Goal: Information Seeking & Learning: Learn about a topic

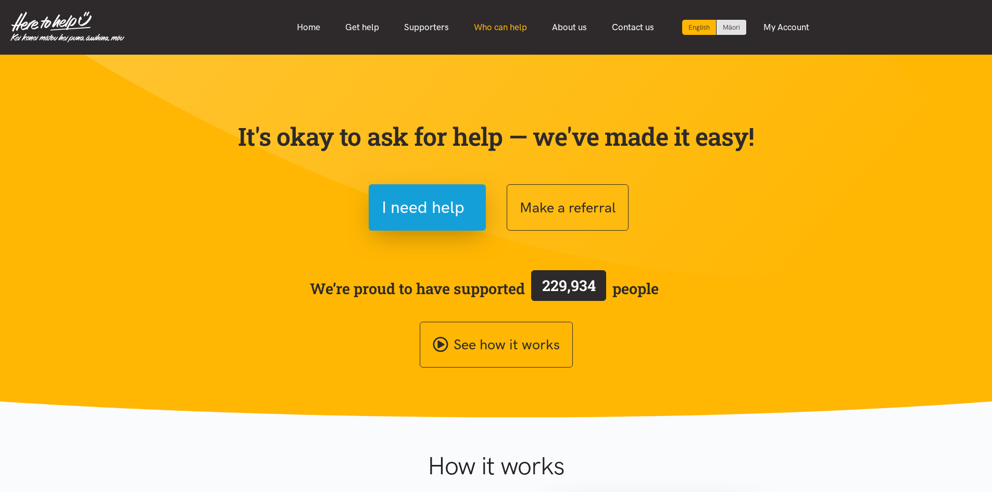
click at [511, 27] on link "Who can help" at bounding box center [500, 27] width 78 height 22
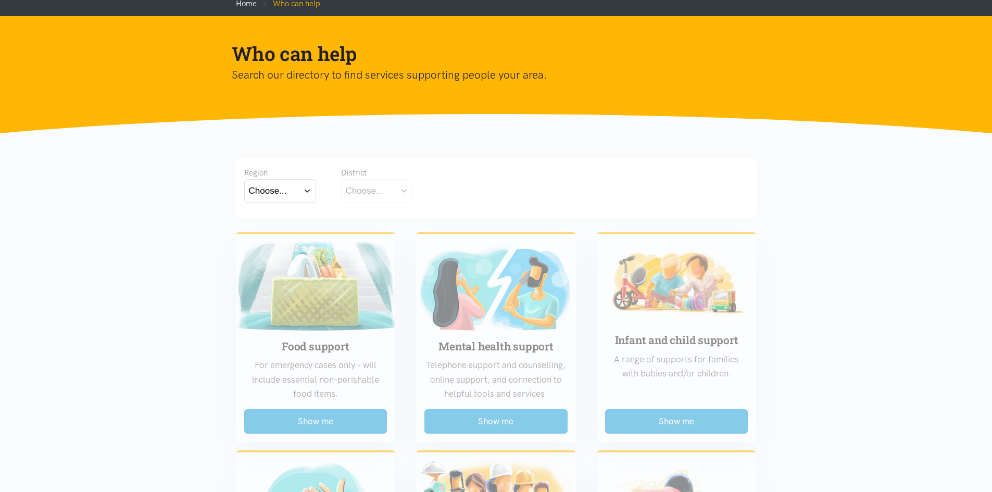
scroll to position [156, 0]
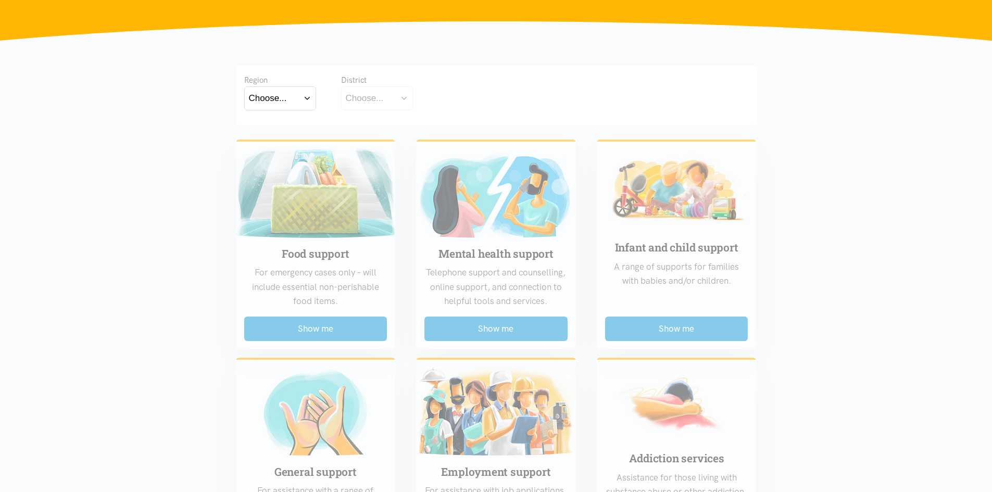
click at [280, 91] on div "Choose..." at bounding box center [268, 98] width 38 height 14
click at [283, 146] on label "Waikato" at bounding box center [280, 143] width 62 height 13
click at [0, 0] on input "Waikato" at bounding box center [0, 0] width 0 height 0
click at [390, 100] on button "Choose..." at bounding box center [393, 97] width 104 height 23
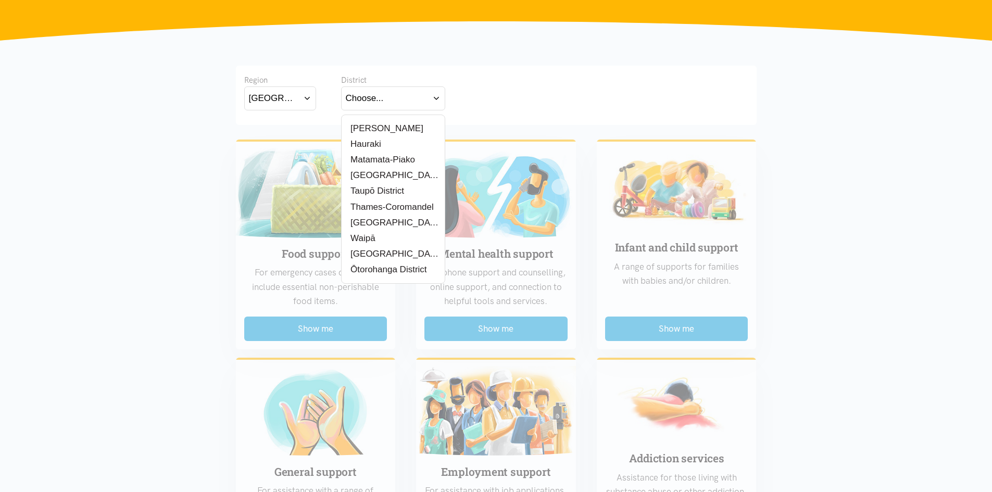
click at [384, 184] on label "Taupō District" at bounding box center [375, 190] width 59 height 13
click at [0, 0] on input "Taupō District" at bounding box center [0, 0] width 0 height 0
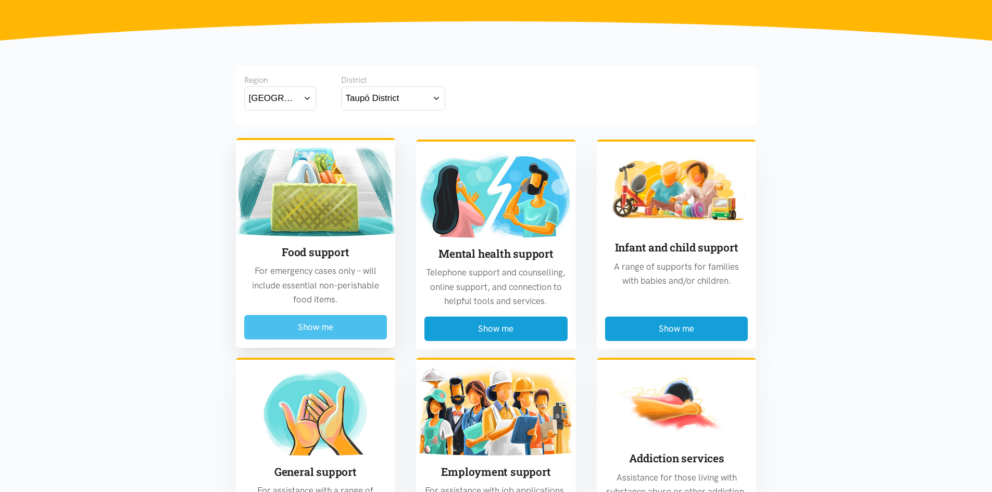
click at [302, 328] on button "Show me" at bounding box center [315, 327] width 143 height 24
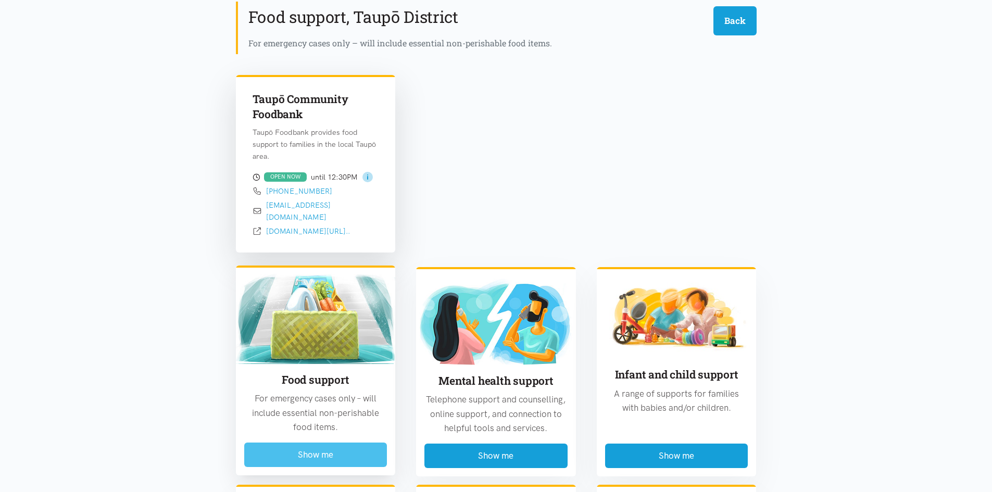
scroll to position [306, 0]
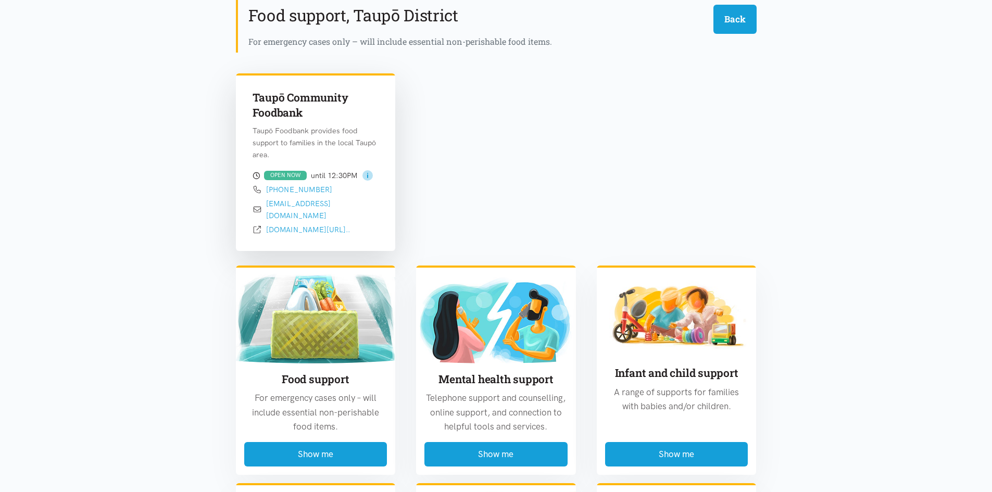
click at [370, 179] on circle at bounding box center [367, 175] width 10 height 10
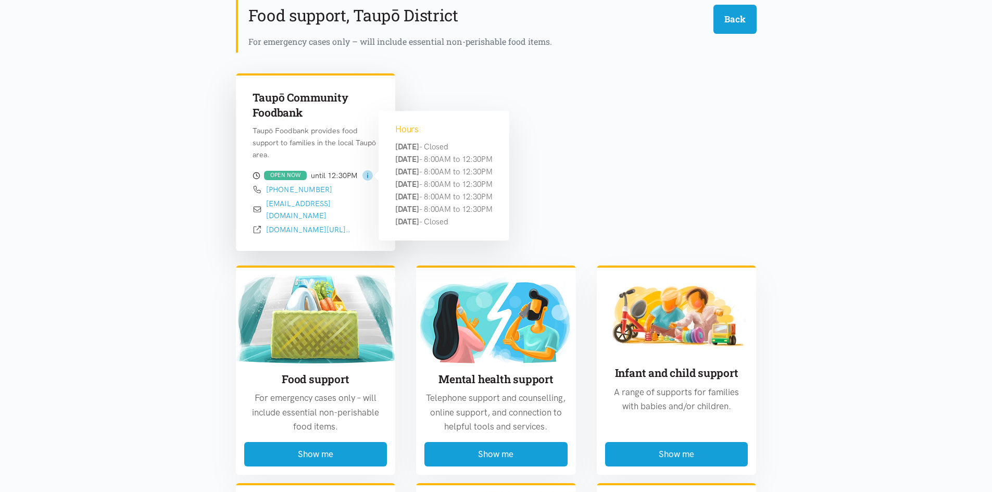
click at [367, 176] on rect at bounding box center [367, 176] width 1 height 4
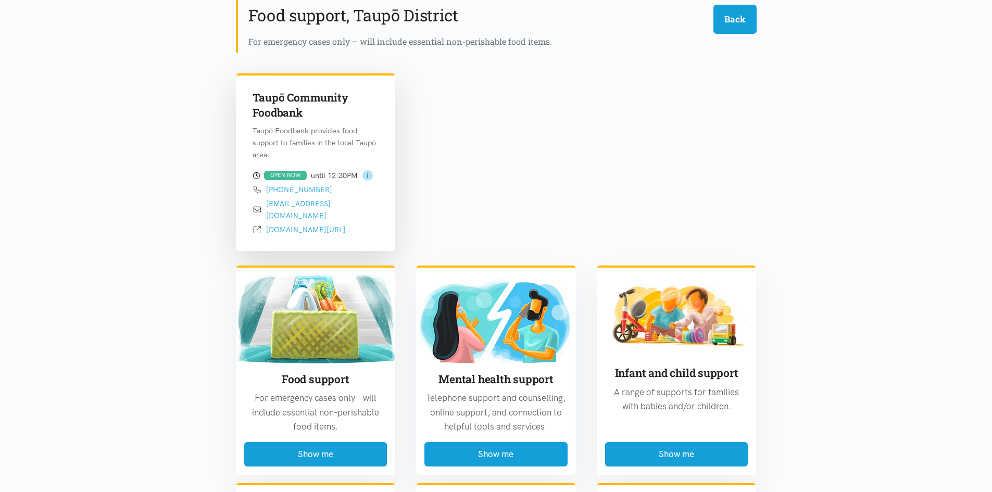
click at [344, 154] on p "Taupō Foodbank provides food support to families in the local Taupō area." at bounding box center [315, 143] width 126 height 36
click at [364, 174] on circle at bounding box center [367, 175] width 10 height 10
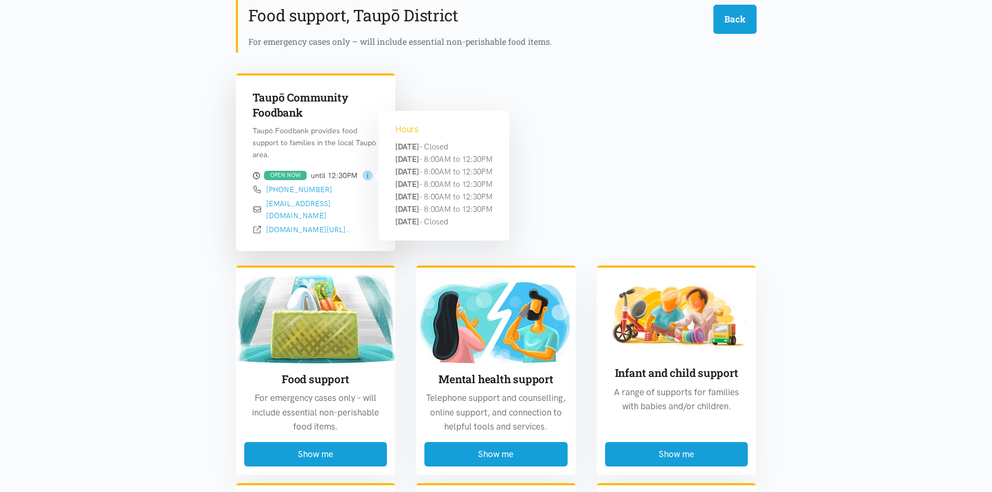
click at [645, 145] on div "Taupō Community Foodbank Taupō Foodbank provides food support to families in th…" at bounding box center [495, 156] width 541 height 190
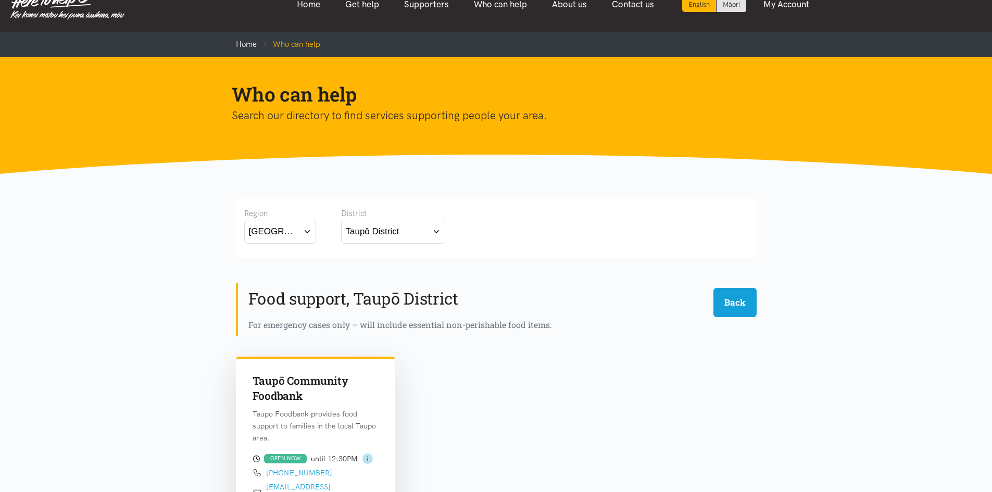
scroll to position [0, 0]
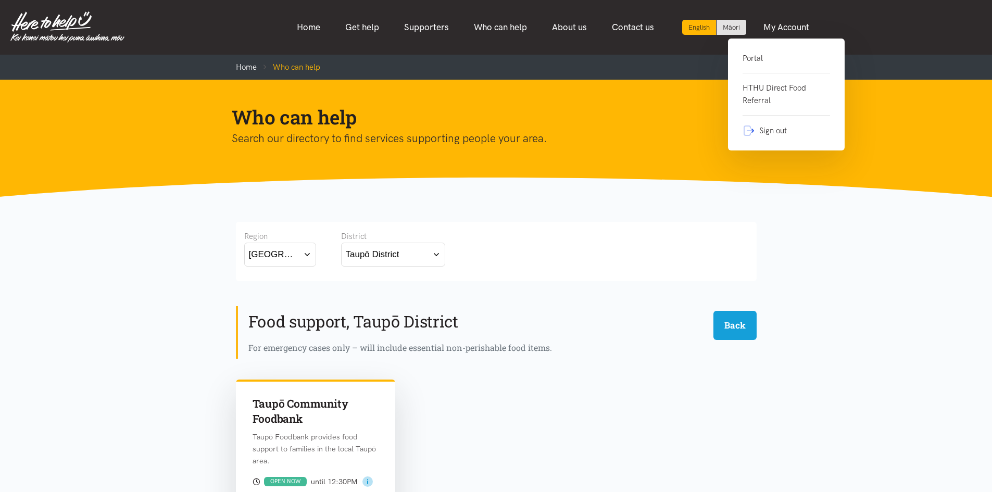
click at [758, 56] on link "Portal" at bounding box center [785, 62] width 87 height 21
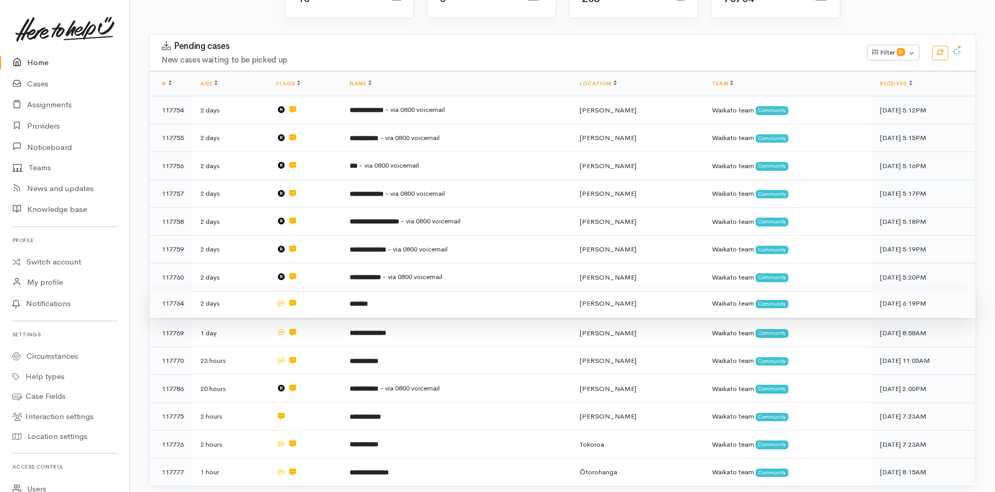
scroll to position [36, 0]
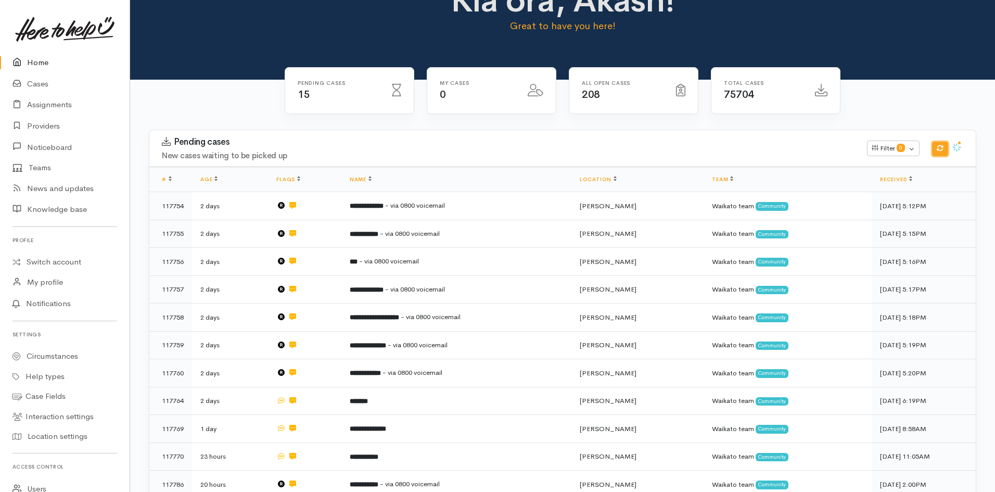
click at [940, 149] on icon "button" at bounding box center [940, 148] width 7 height 7
click at [958, 147] on icon "button" at bounding box center [955, 147] width 7 height 7
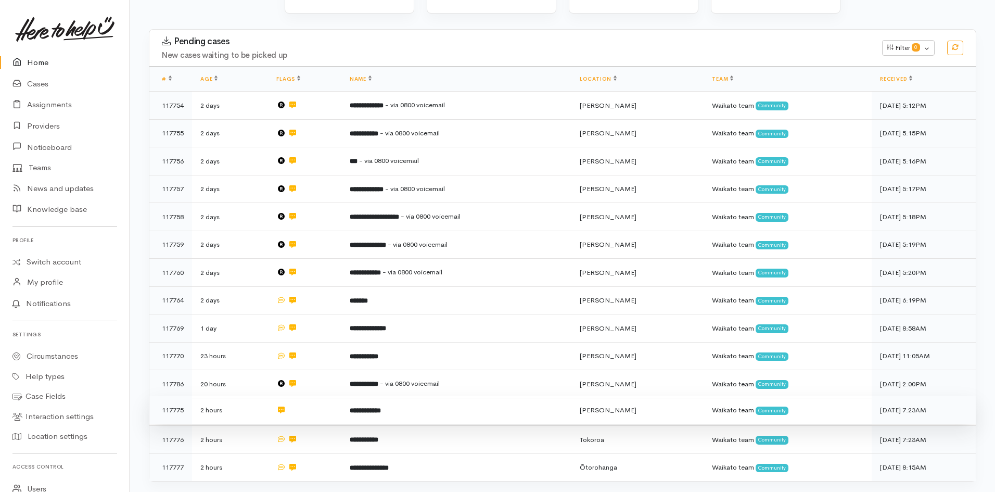
scroll to position [0, 0]
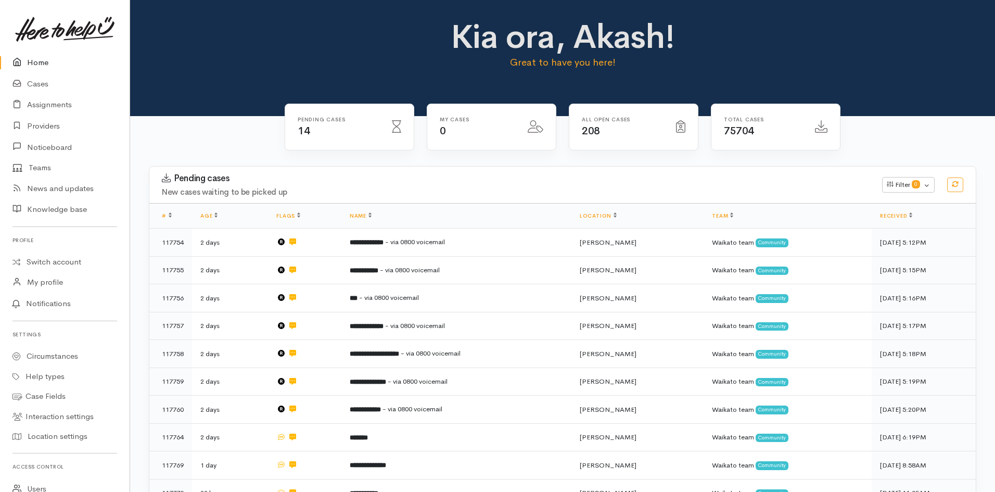
click at [33, 60] on link "Home" at bounding box center [65, 62] width 130 height 21
click at [53, 36] on img at bounding box center [64, 29] width 99 height 25
click at [34, 258] on link "Switch account" at bounding box center [65, 262] width 130 height 20
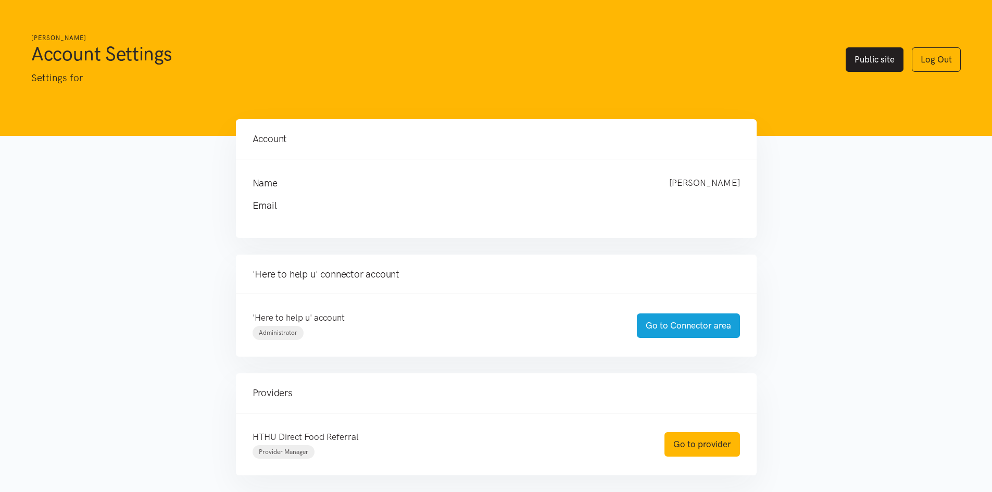
click at [866, 61] on link "Public site" at bounding box center [874, 59] width 58 height 24
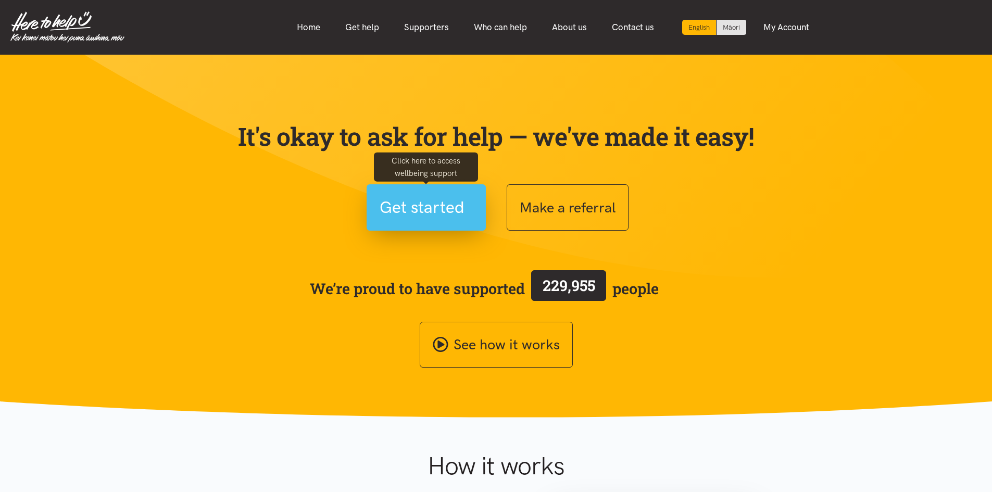
click at [464, 217] on span "Get started" at bounding box center [421, 207] width 85 height 27
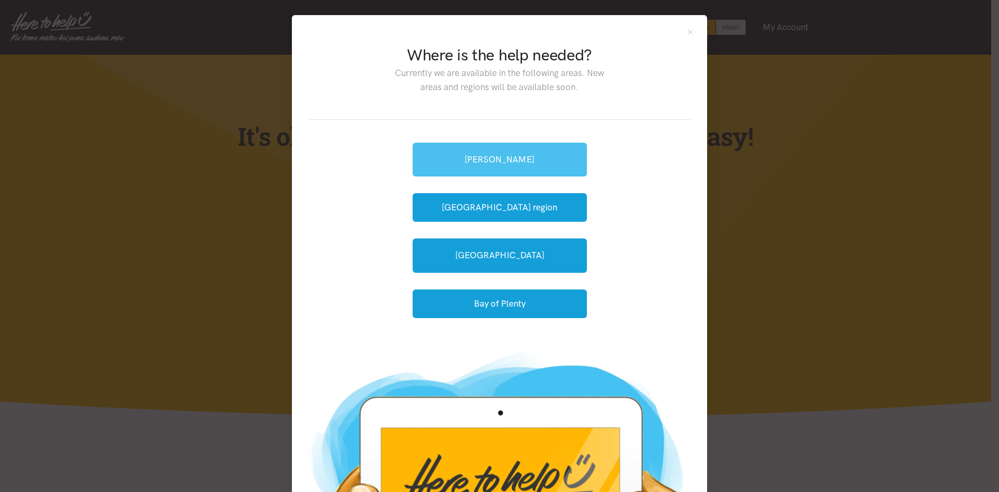
click at [483, 163] on link "[PERSON_NAME]" at bounding box center [500, 160] width 174 height 34
